Goal: Information Seeking & Learning: Learn about a topic

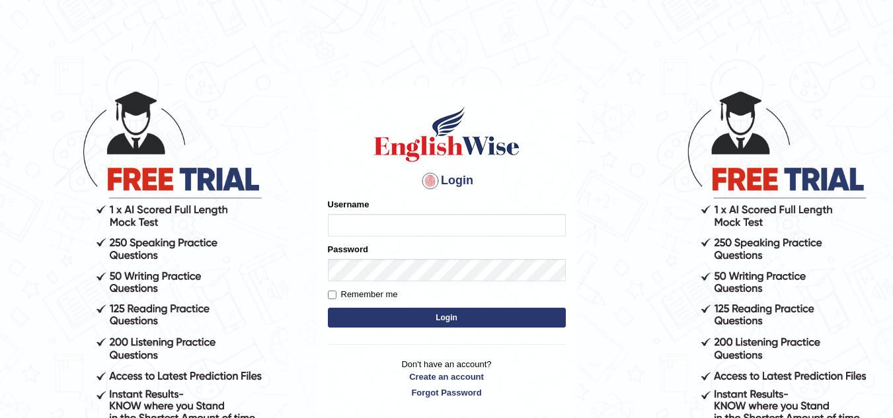
type input "Leticia_parramatta"
click at [450, 321] on button "Login" at bounding box center [447, 318] width 238 height 20
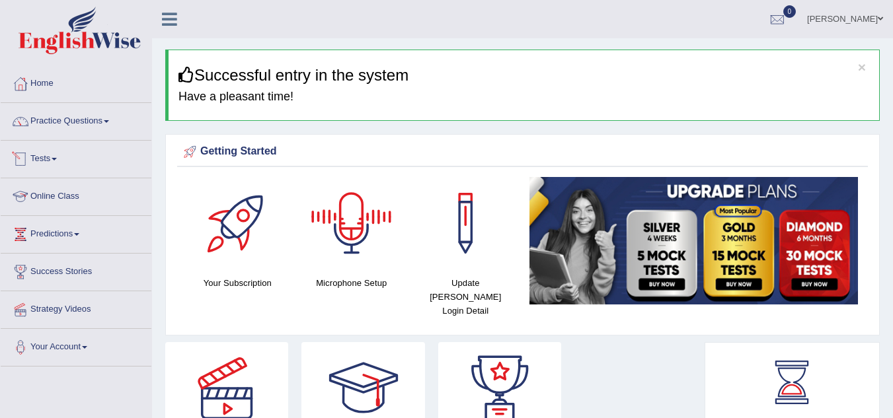
click at [54, 193] on link "Online Class" at bounding box center [76, 194] width 151 height 33
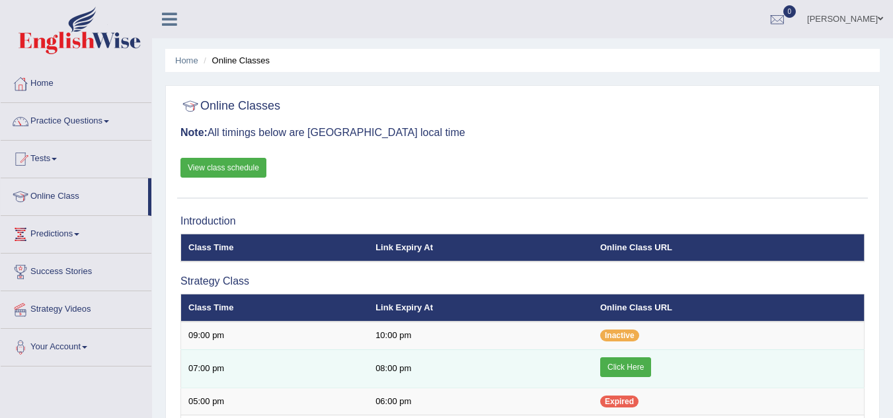
click at [625, 363] on link "Click Here" at bounding box center [625, 368] width 51 height 20
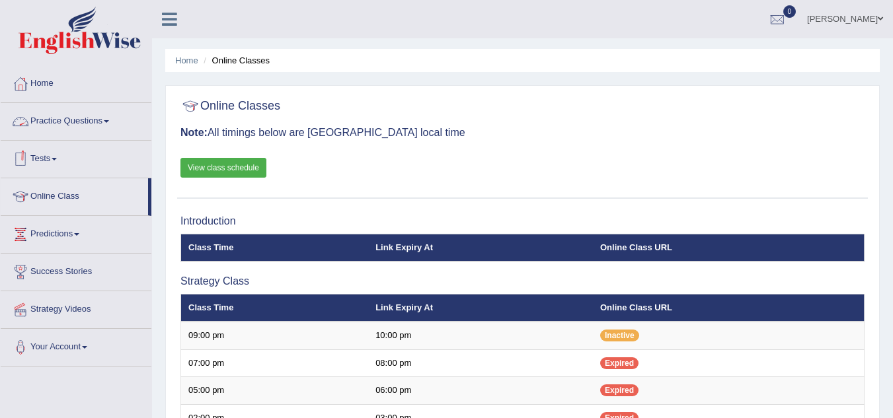
click at [121, 122] on link "Practice Questions" at bounding box center [76, 119] width 151 height 33
click at [113, 115] on link "Practice Questions" at bounding box center [76, 119] width 151 height 33
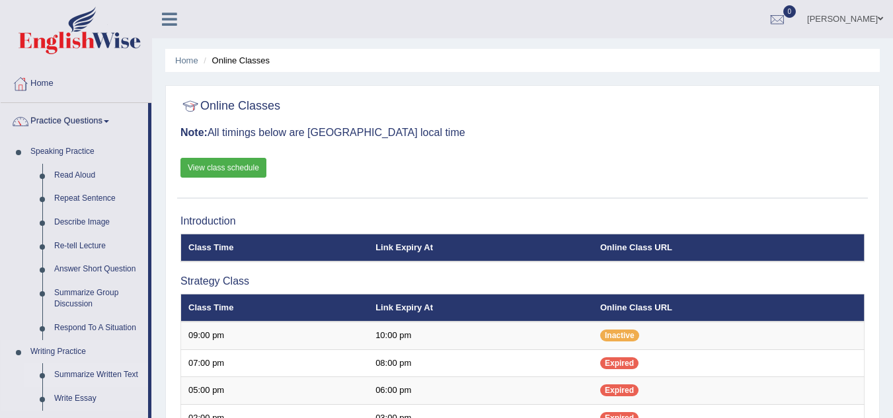
click at [72, 375] on link "Summarize Written Text" at bounding box center [98, 375] width 100 height 24
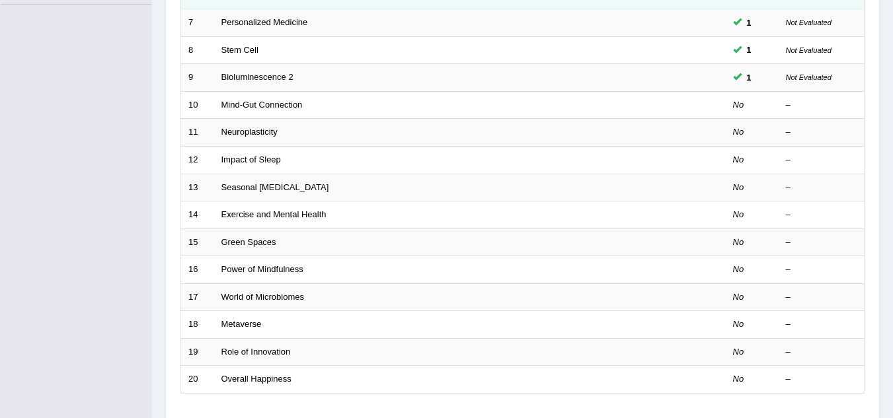
scroll to position [370, 0]
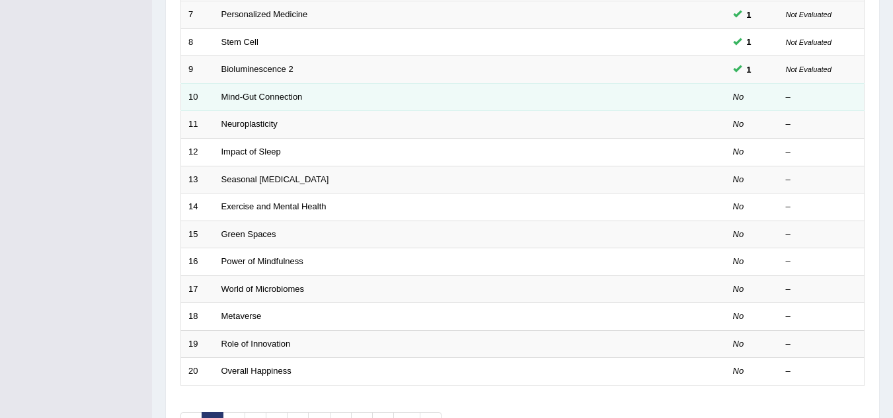
click at [272, 89] on td "Mind-Gut Connection" at bounding box center [420, 97] width 412 height 28
click at [275, 95] on link "Mind-Gut Connection" at bounding box center [261, 97] width 81 height 10
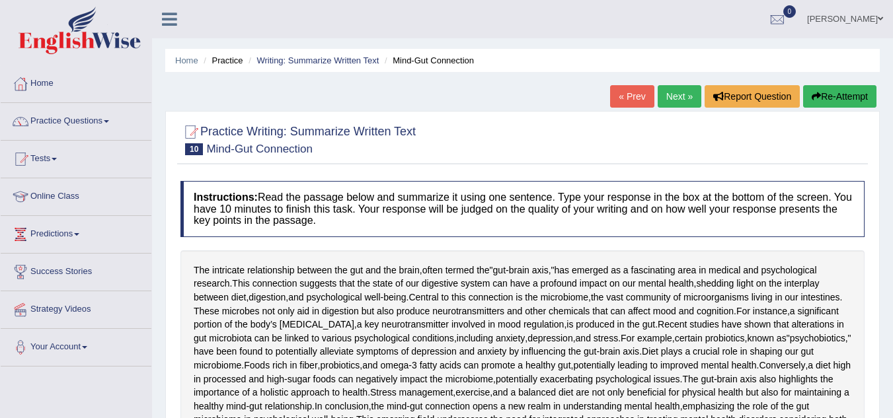
click at [890, 219] on div "Home Practice Writing: Summarize Written Text Mind-Gut Connection « Prev Next »…" at bounding box center [522, 338] width 741 height 677
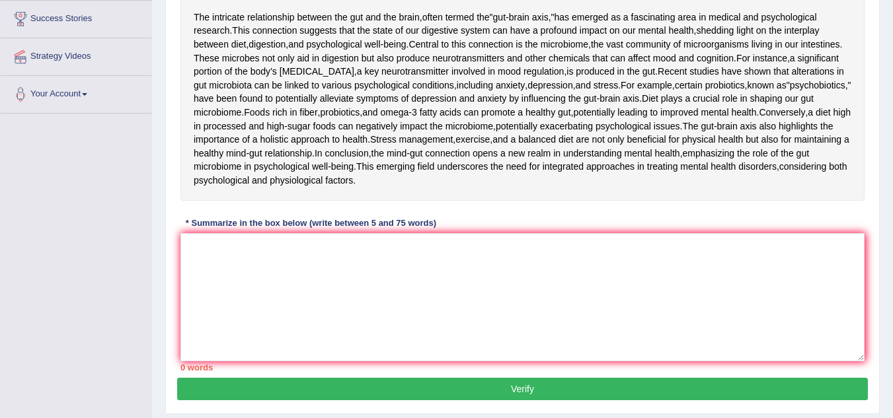
scroll to position [264, 0]
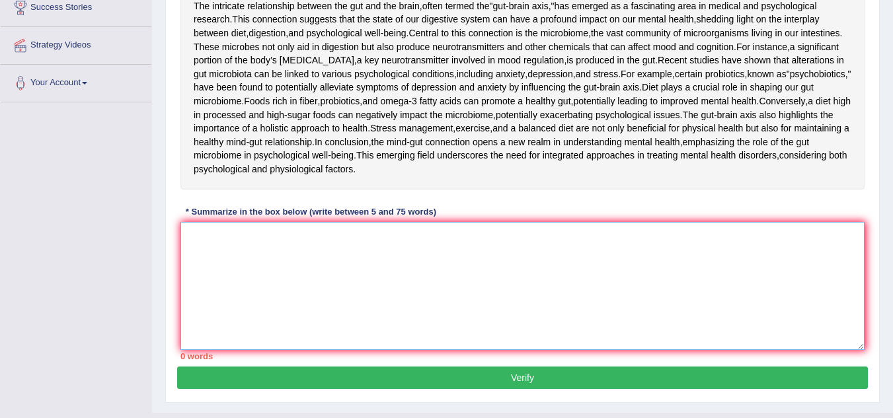
click at [190, 350] on textarea at bounding box center [522, 286] width 684 height 128
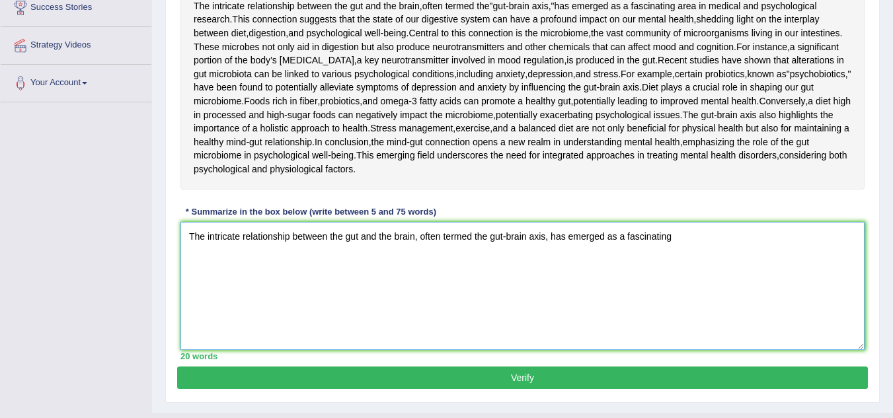
click at [698, 350] on textarea "The intricate relationship between the gut and the brain, often termed the gut-…" at bounding box center [522, 286] width 684 height 128
click at [853, 350] on textarea "The intricate relationship between the gut and the brain, often termed the gut-…" at bounding box center [522, 286] width 684 height 128
click at [211, 350] on textarea "The intricate relationship between the gut and the brain, often termed the gut-…" at bounding box center [522, 286] width 684 height 128
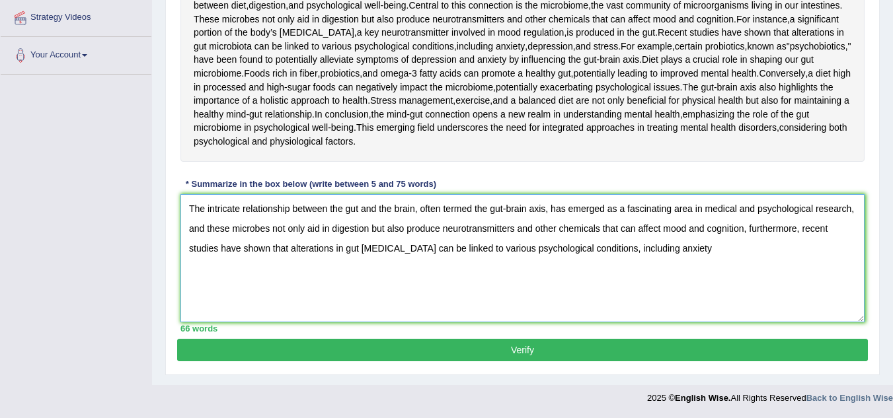
scroll to position [370, 0]
click at [794, 305] on textarea "The intricate relationship between the gut and the brain, often termed the gut-…" at bounding box center [522, 258] width 684 height 128
click at [250, 299] on textarea "The intricate relationship between the gut and the brain, often termed the gut-…" at bounding box center [522, 258] width 684 height 128
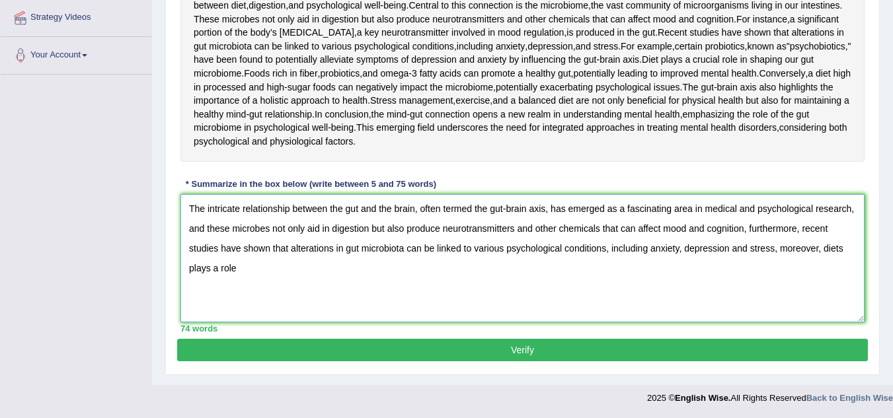
click at [240, 294] on textarea "The intricate relationship between the gut and the brain, often termed the gut-…" at bounding box center [522, 258] width 684 height 128
click at [823, 276] on textarea "The intricate relationship between the gut and the brain, often termed the gut-…" at bounding box center [522, 258] width 684 height 128
click at [825, 274] on textarea "The intricate relationship between the gut and the brain, often termed the gut-…" at bounding box center [522, 258] width 684 height 128
type textarea "The intricate relationship between the gut and the brain, often termed the gut-…"
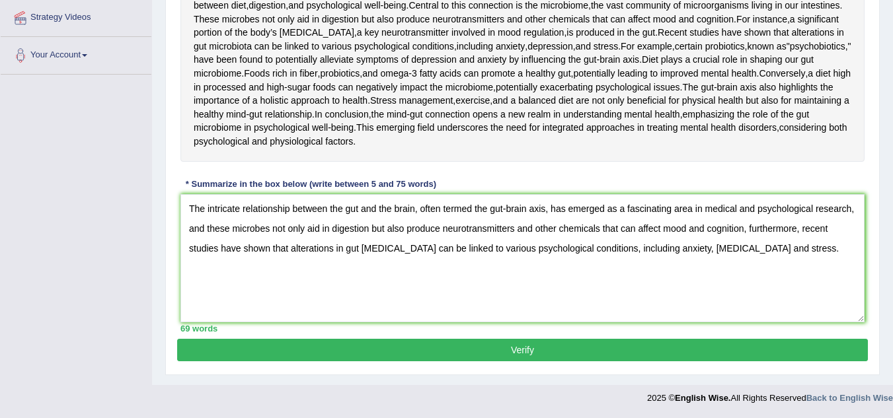
click at [599, 361] on button "Verify" at bounding box center [522, 350] width 691 height 22
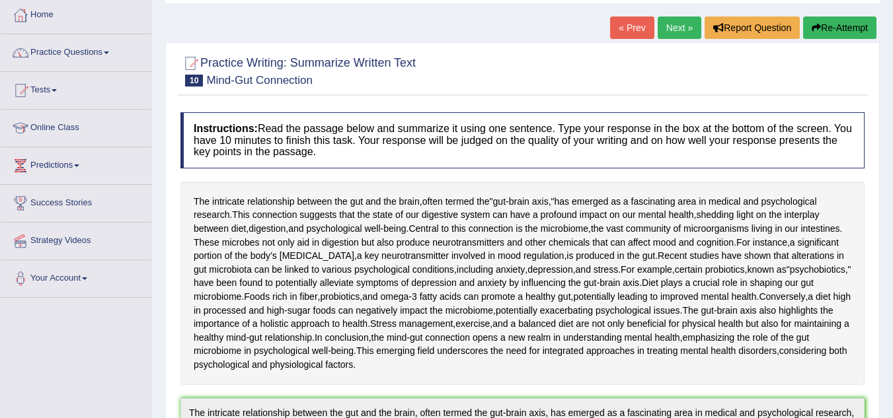
scroll to position [15, 0]
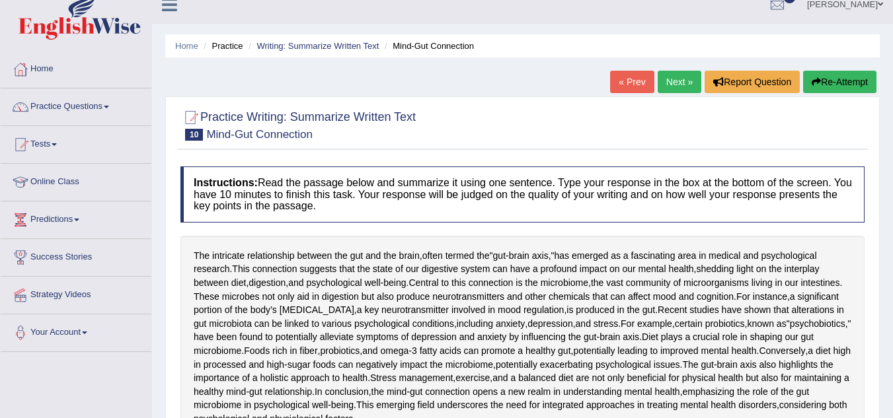
click at [681, 81] on link "Next »" at bounding box center [680, 82] width 44 height 22
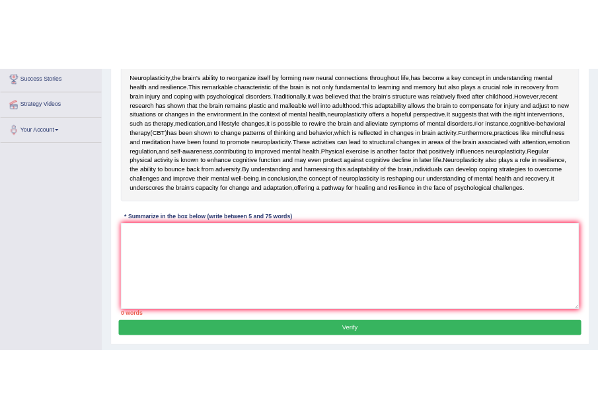
scroll to position [258, 0]
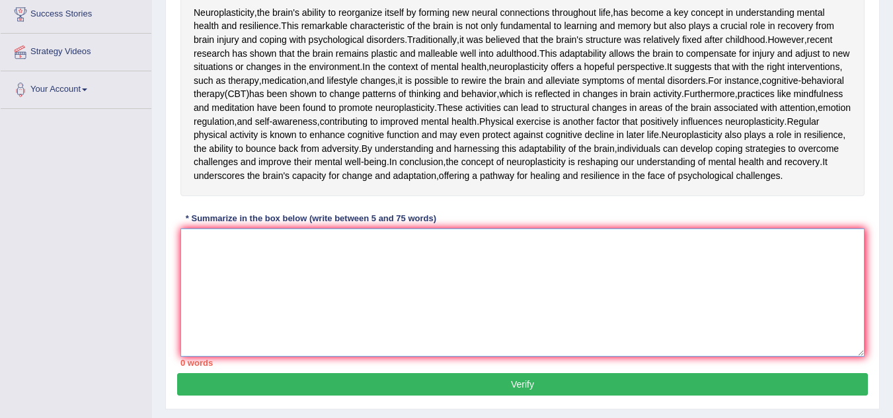
click at [225, 357] on textarea at bounding box center [522, 293] width 684 height 128
type textarea "R"
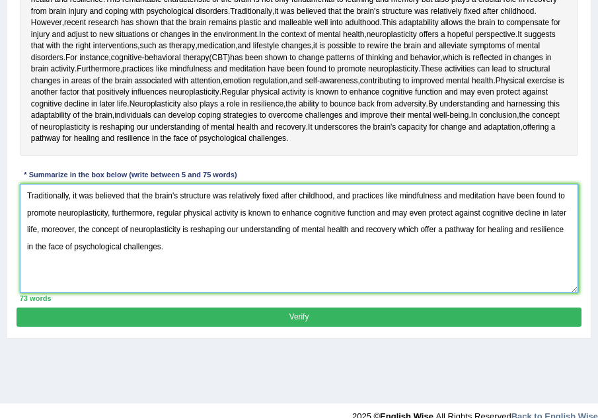
scroll to position [331, 0]
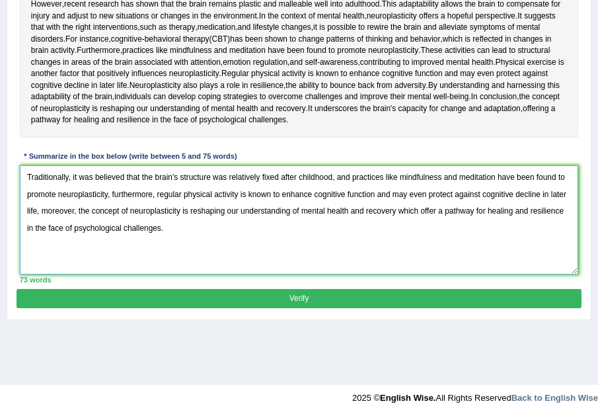
type textarea "Traditionally, it was believed that the brain's structure was relatively fixed …"
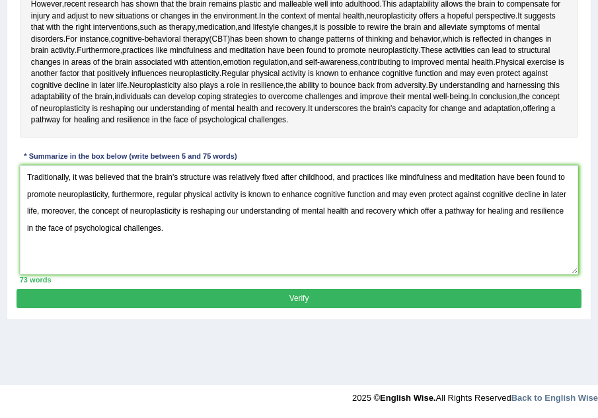
click at [429, 308] on button "Verify" at bounding box center [299, 298] width 564 height 19
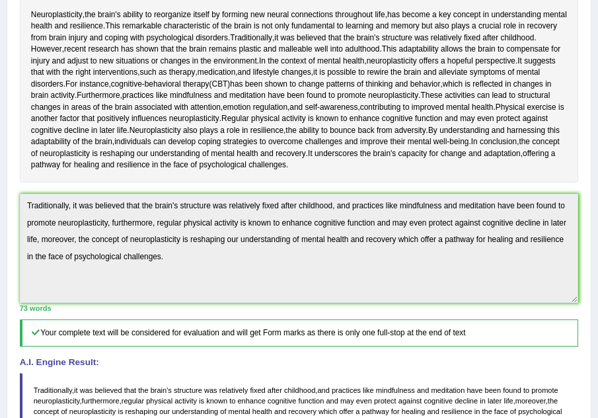
scroll to position [230, 0]
